Goal: Use online tool/utility: Utilize a website feature to perform a specific function

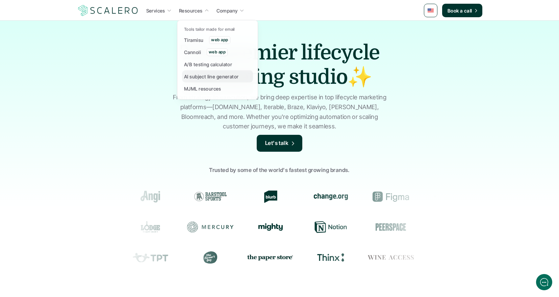
click at [213, 79] on p "AI subject line generator" at bounding box center [211, 76] width 55 height 7
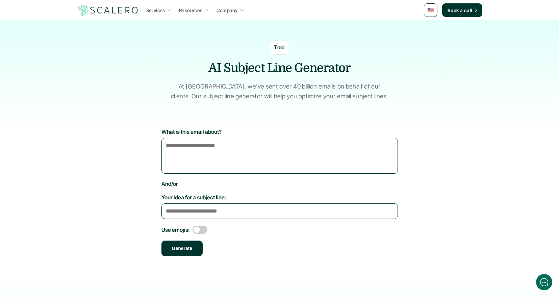
click at [108, 73] on div "Tool AI Subject Line Generator At Scalero, we've sent over 40 billion emails on…" at bounding box center [279, 67] width 405 height 95
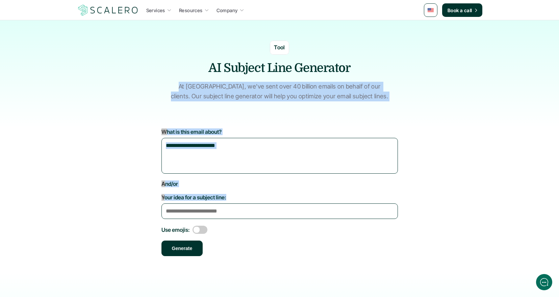
drag, startPoint x: 133, startPoint y: 72, endPoint x: 418, endPoint y: 230, distance: 326.1
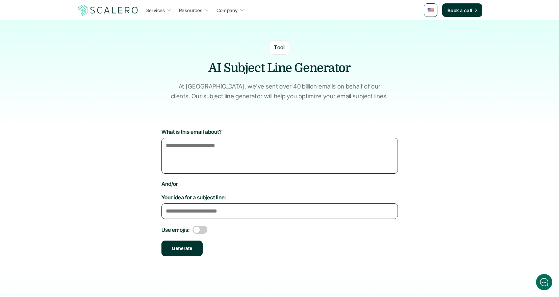
drag, startPoint x: 426, startPoint y: 238, endPoint x: 400, endPoint y: 232, distance: 27.0
click at [422, 236] on div "What is this email about? And/or Your idea for a subject line: Use emojis: Gene…" at bounding box center [279, 200] width 559 height 145
drag, startPoint x: 383, startPoint y: 224, endPoint x: 159, endPoint y: 81, distance: 265.1
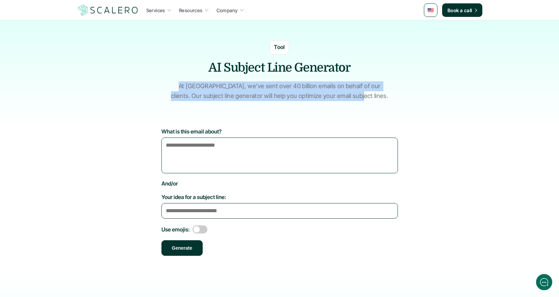
drag, startPoint x: 141, startPoint y: 88, endPoint x: 237, endPoint y: 119, distance: 100.5
click at [237, 119] on section "Tool AI Subject Line Generator At Scalero, we've sent over 40 billion emails on…" at bounding box center [279, 64] width 559 height 128
click at [222, 106] on div "Tool AI Subject Line Generator At Scalero, we've sent over 40 billion emails on…" at bounding box center [279, 67] width 405 height 95
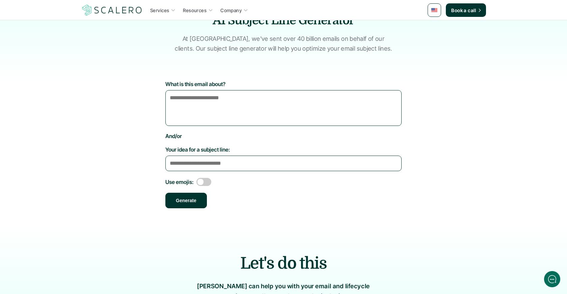
scroll to position [0, 0]
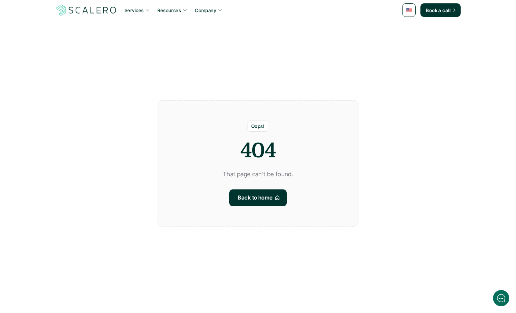
drag, startPoint x: 97, startPoint y: 145, endPoint x: 320, endPoint y: 8, distance: 261.5
click at [106, 139] on section "Oops! 404 That page can't be found. Back to home" at bounding box center [258, 156] width 516 height 313
